Goal: Information Seeking & Learning: Understand process/instructions

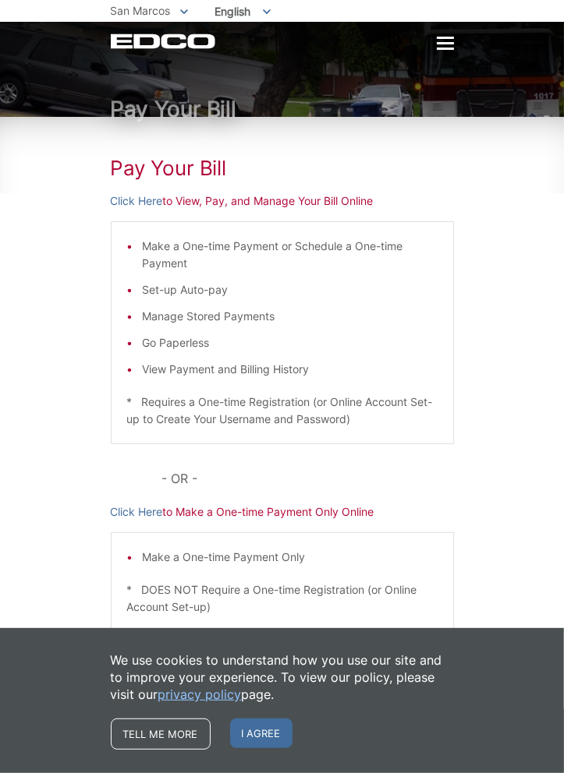
click at [48, 65] on div "Pay Your Bill" at bounding box center [282, 69] width 564 height 95
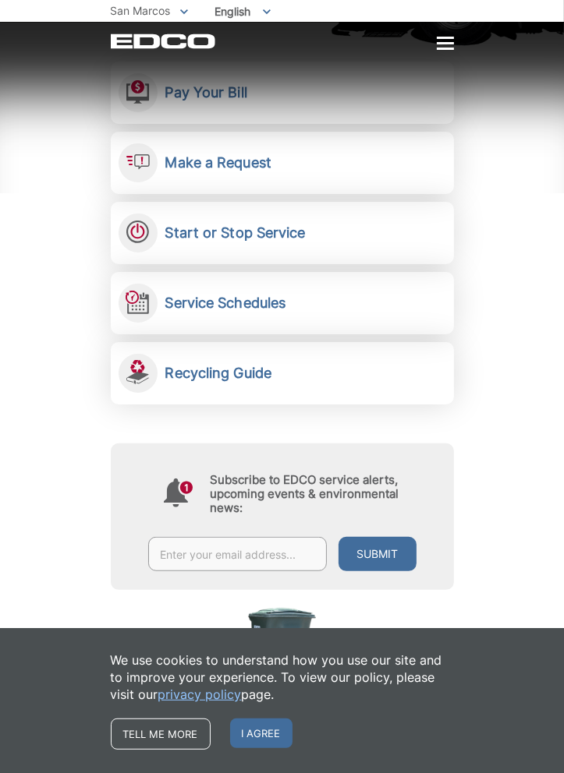
scroll to position [314, 0]
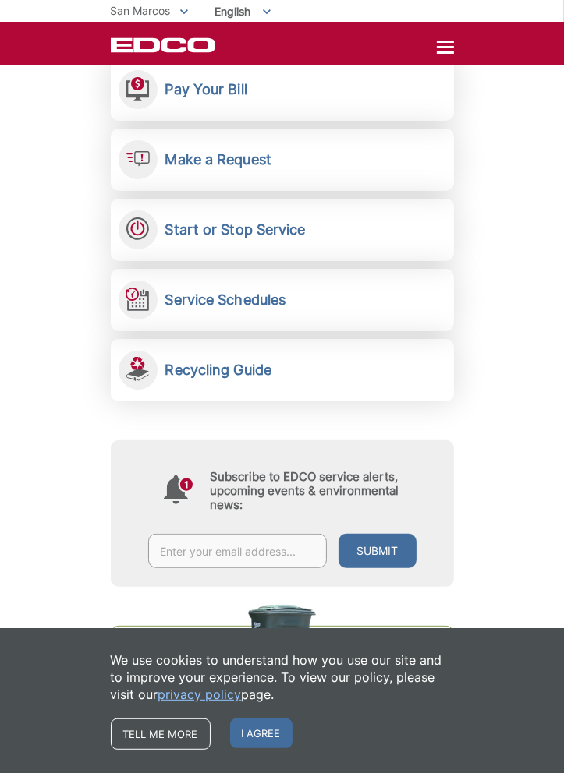
click at [229, 292] on h2 "Service Schedules" at bounding box center [225, 300] width 121 height 17
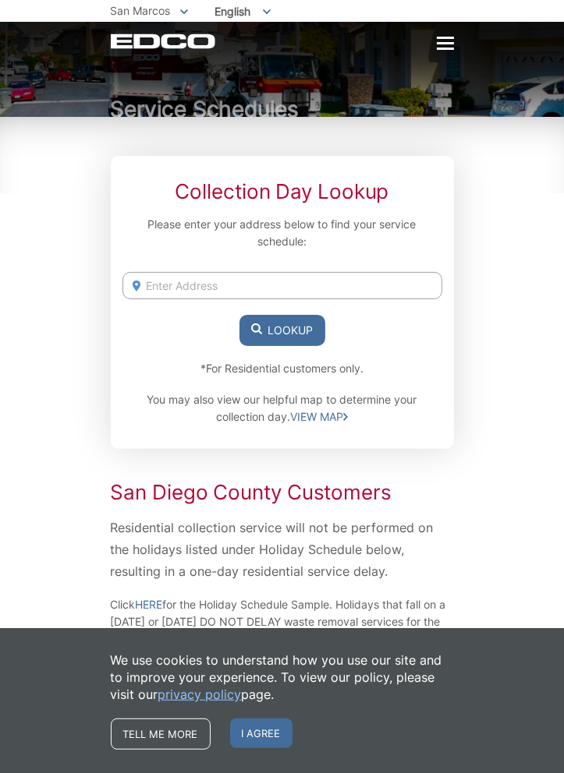
click at [186, 286] on input "Enter Address" at bounding box center [282, 285] width 320 height 27
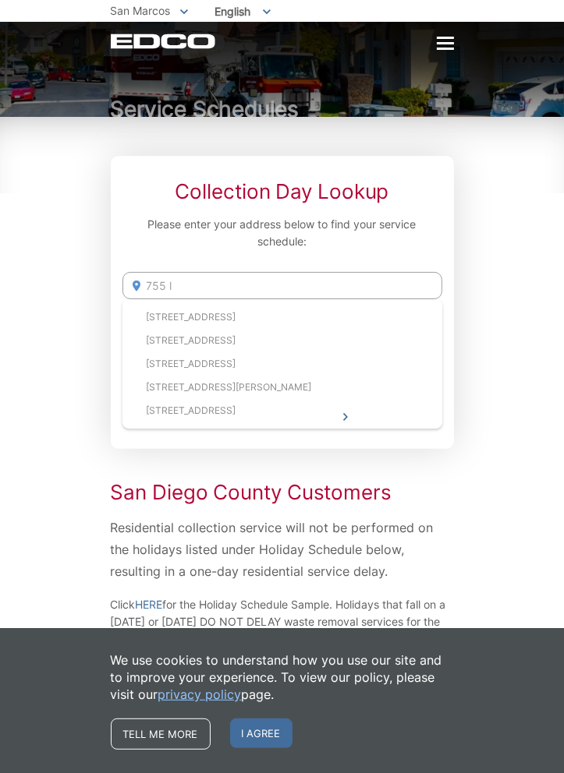
click at [251, 363] on li "755 Leeward Ave, San Marcos, CA, 92078" at bounding box center [282, 363] width 320 height 23
type input "755 Leeward Ave, San Marcos, CA, 92078"
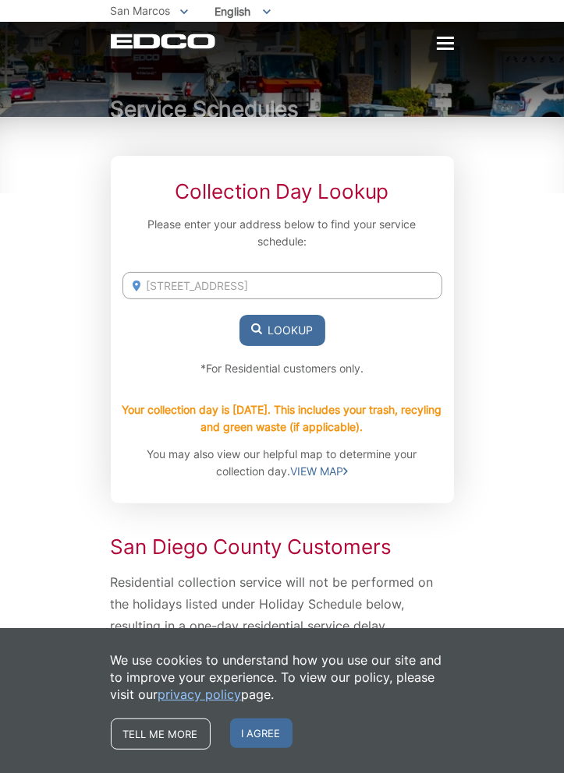
click at [451, 44] on div at bounding box center [445, 43] width 17 height 2
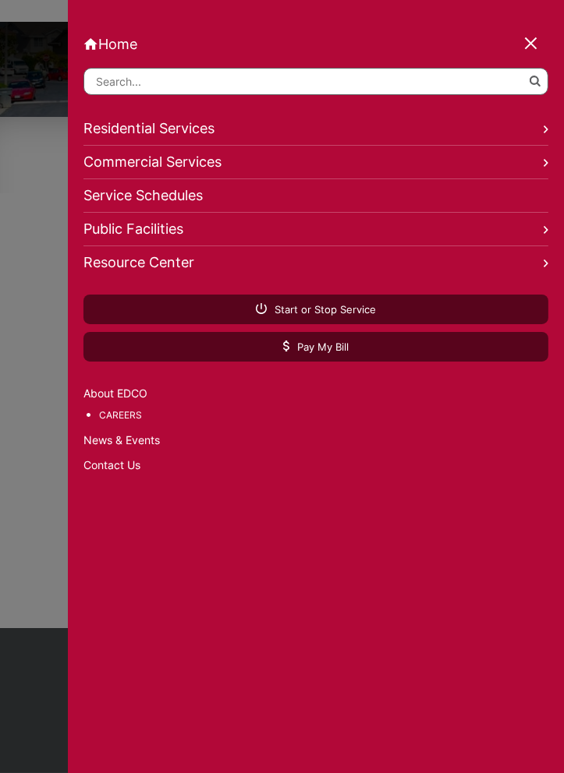
click at [437, 198] on link "Service Schedules" at bounding box center [315, 196] width 465 height 34
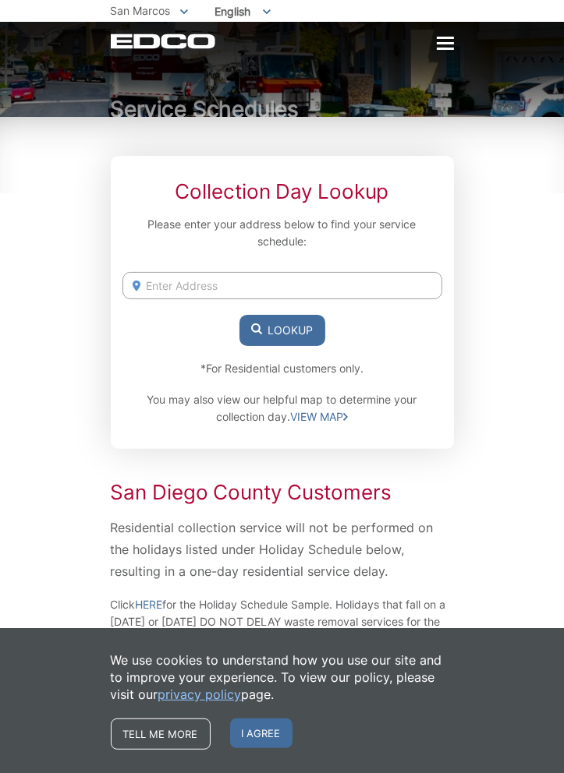
click at [257, 731] on span "I agree" at bounding box center [261, 734] width 62 height 30
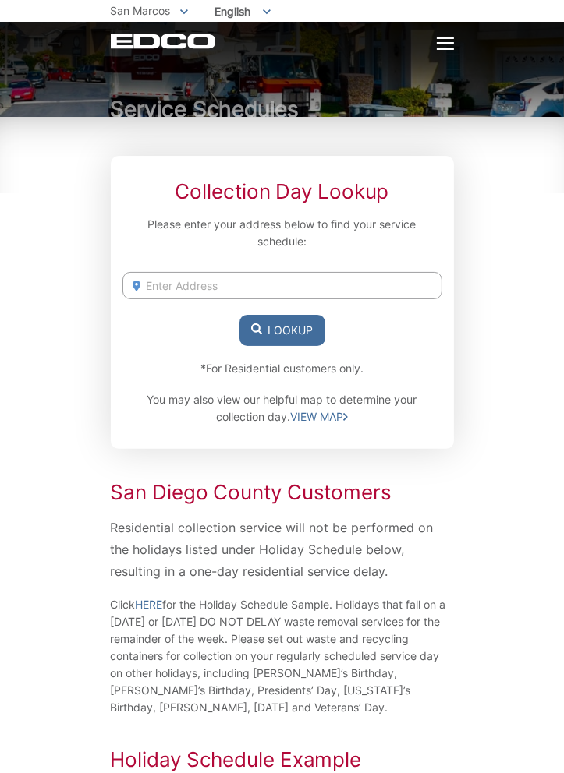
click at [444, 44] on div at bounding box center [445, 43] width 17 height 2
